Goal: Navigation & Orientation: Find specific page/section

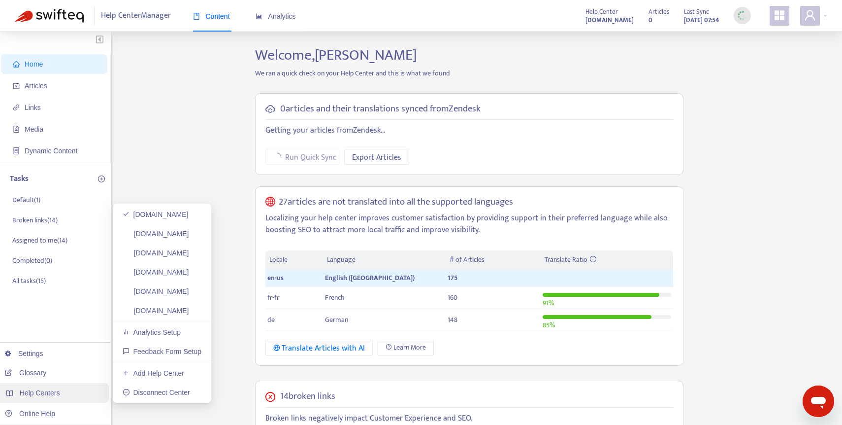
click at [51, 401] on div "Help Centers" at bounding box center [53, 393] width 112 height 20
click at [154, 235] on link "[DOMAIN_NAME]" at bounding box center [156, 234] width 66 height 8
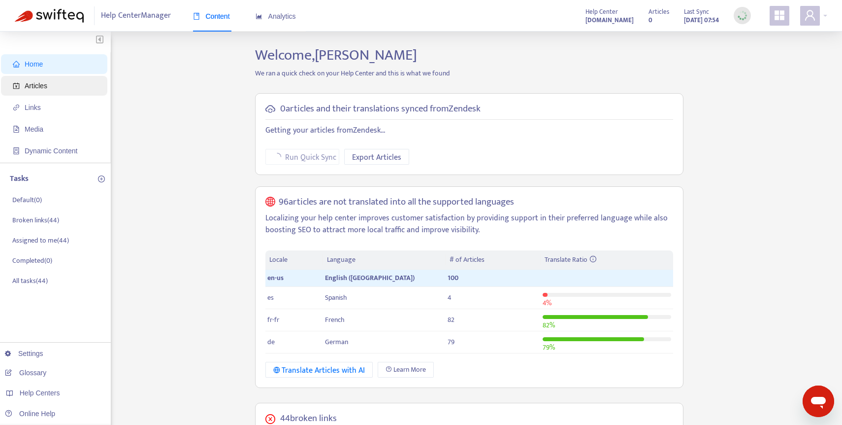
click at [27, 82] on span "Articles" at bounding box center [36, 86] width 23 height 8
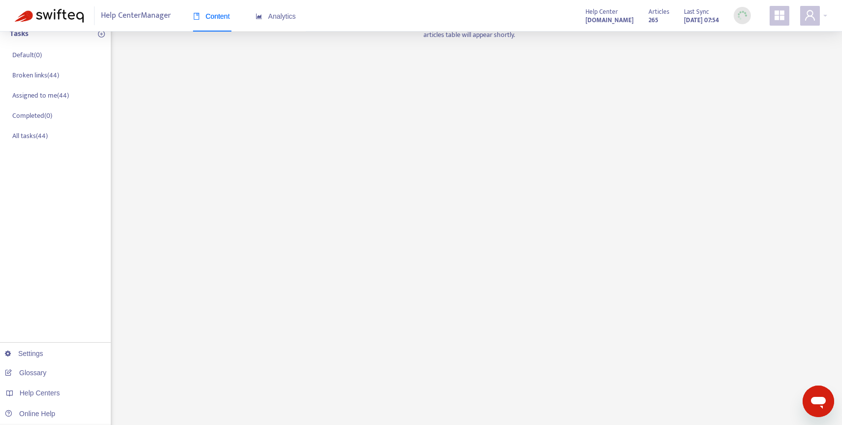
scroll to position [160, 0]
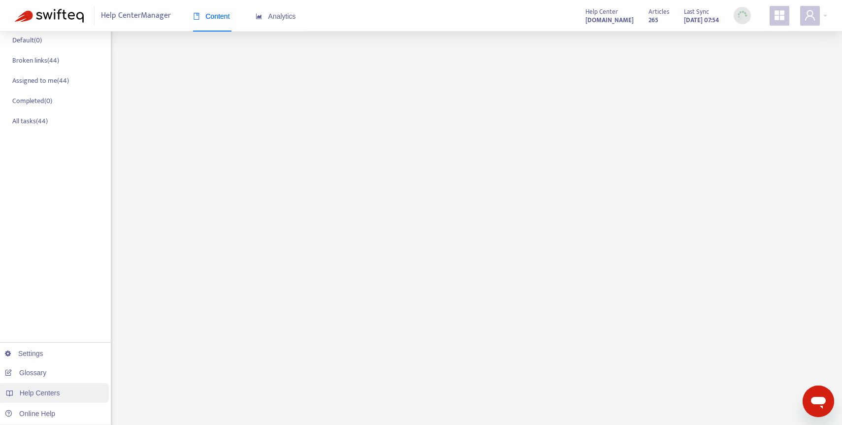
click at [53, 390] on span "Help Centers" at bounding box center [40, 393] width 40 height 8
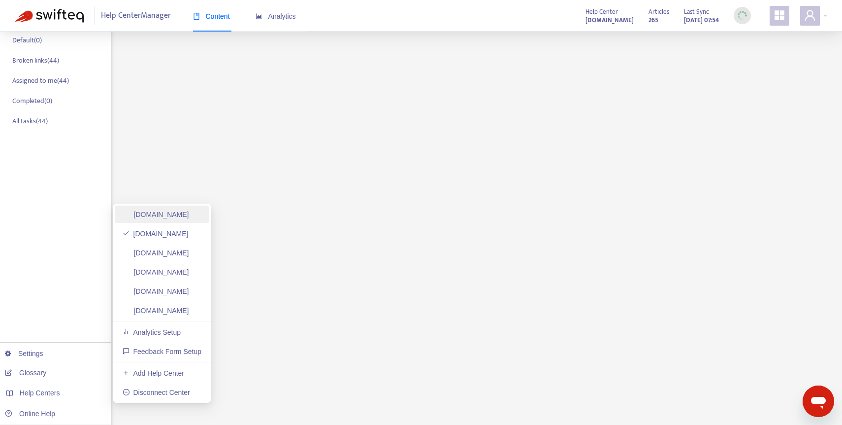
click at [189, 218] on link "[DOMAIN_NAME]" at bounding box center [156, 214] width 66 height 8
